Goal: Task Accomplishment & Management: Use online tool/utility

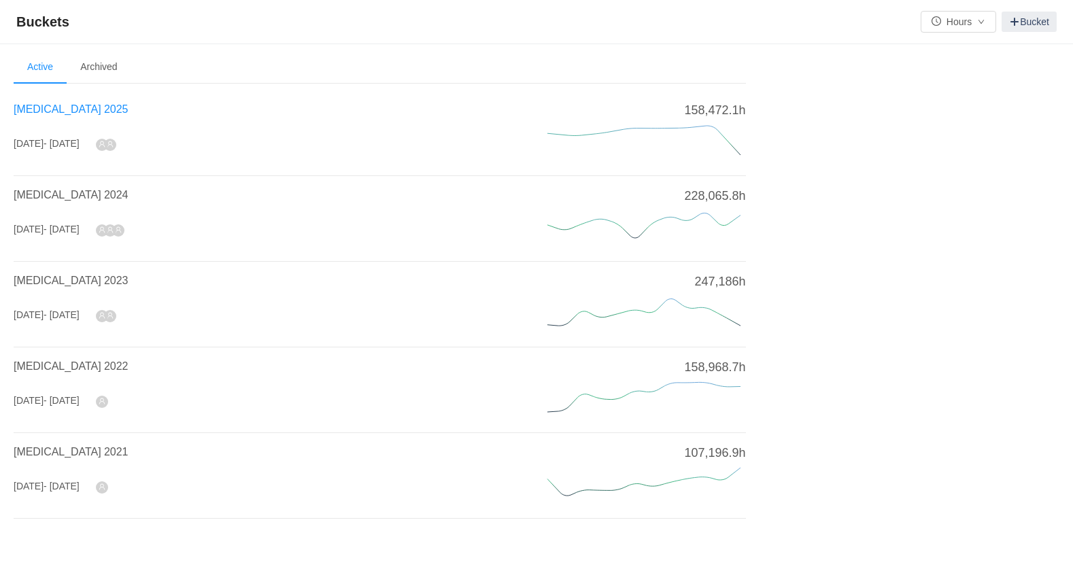
click at [57, 107] on span "[MEDICAL_DATA] 2025" at bounding box center [71, 109] width 114 height 12
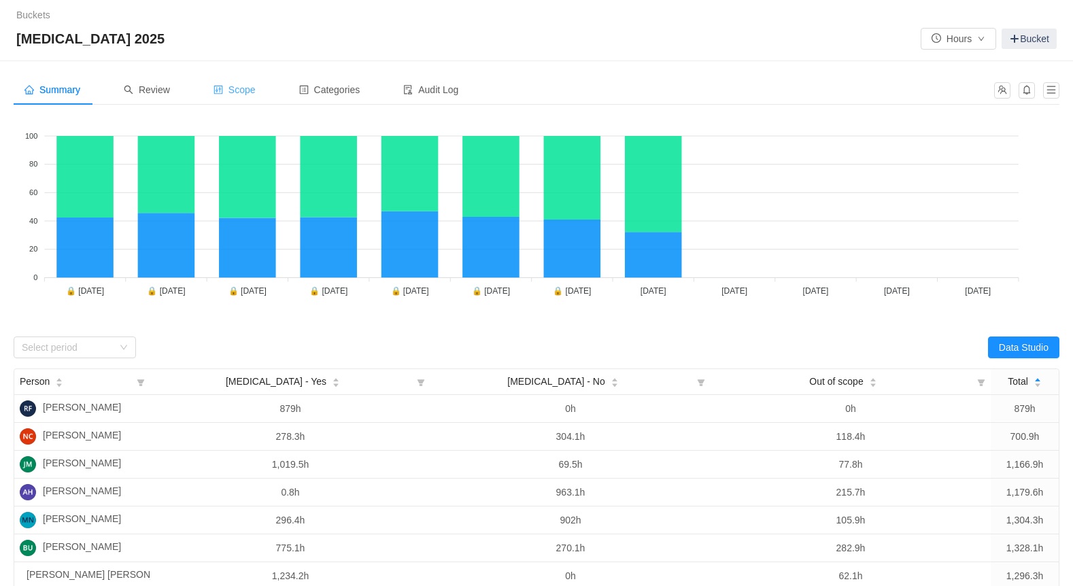
click at [245, 90] on span "Scope" at bounding box center [234, 89] width 42 height 11
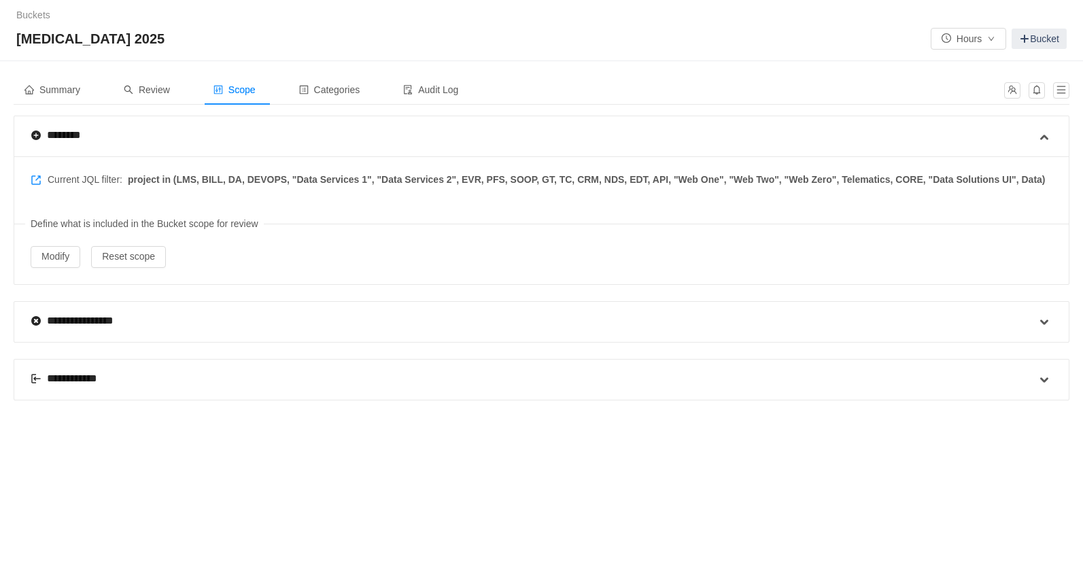
click at [78, 376] on div "**********" at bounding box center [70, 379] width 79 height 16
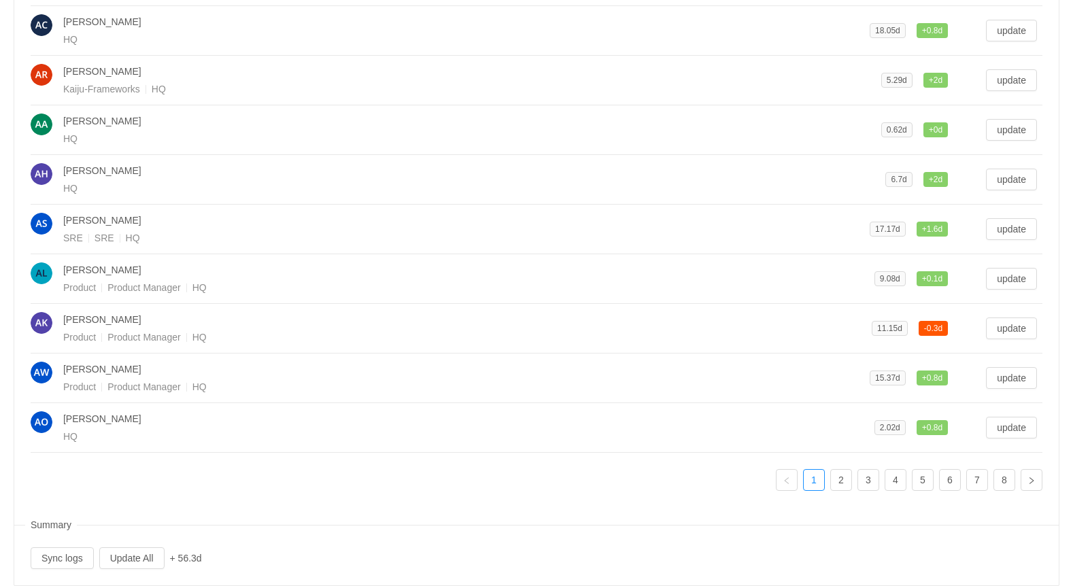
scroll to position [520, 0]
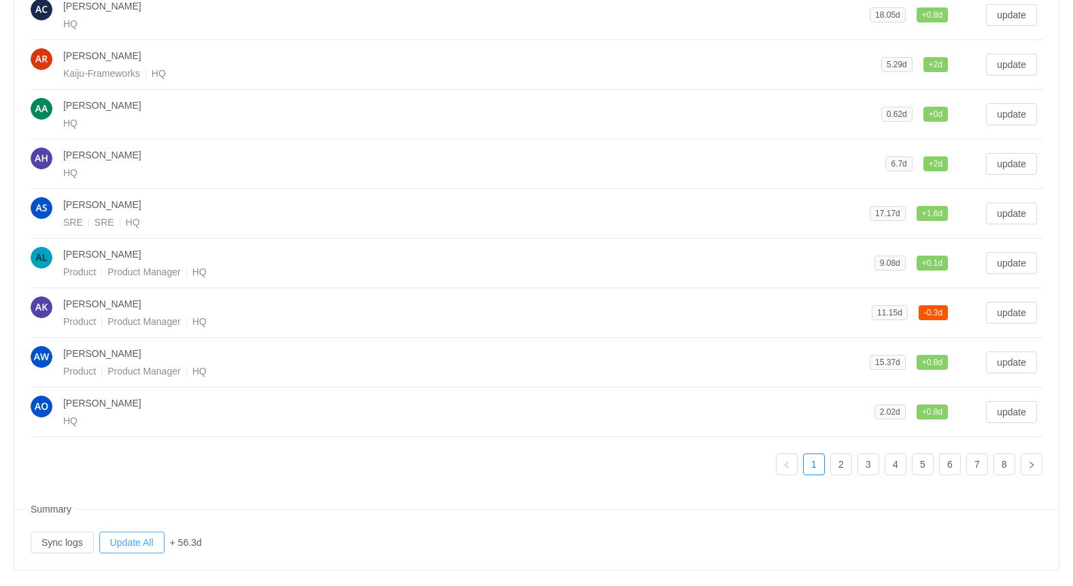
click at [120, 532] on button "Update All" at bounding box center [131, 543] width 65 height 22
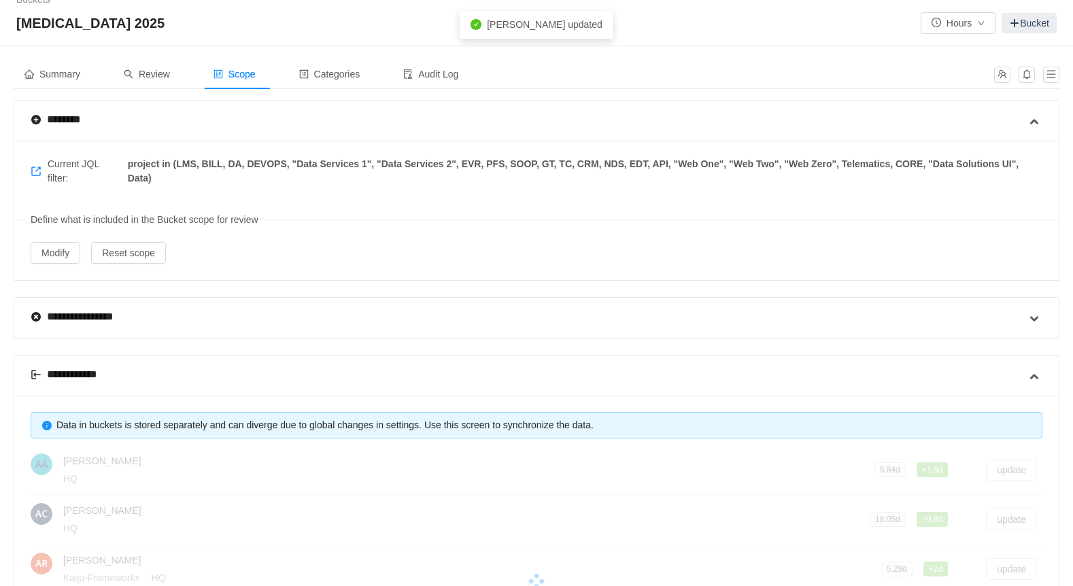
scroll to position [0, 0]
